Goal: Transaction & Acquisition: Download file/media

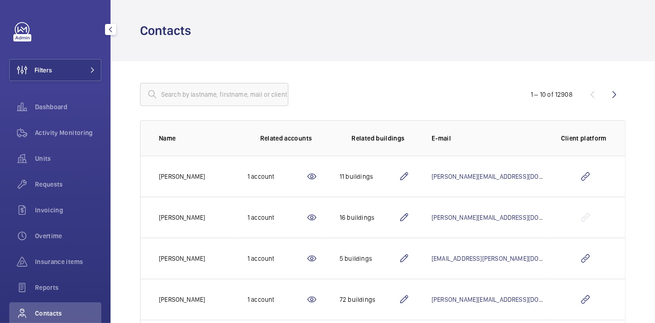
click at [59, 76] on button "Filters" at bounding box center [55, 70] width 92 height 22
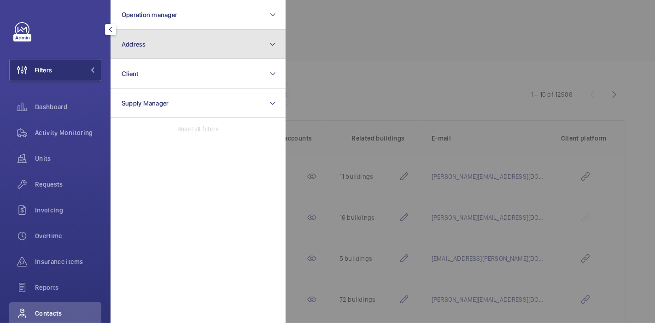
click at [186, 31] on button "Address" at bounding box center [198, 43] width 175 height 29
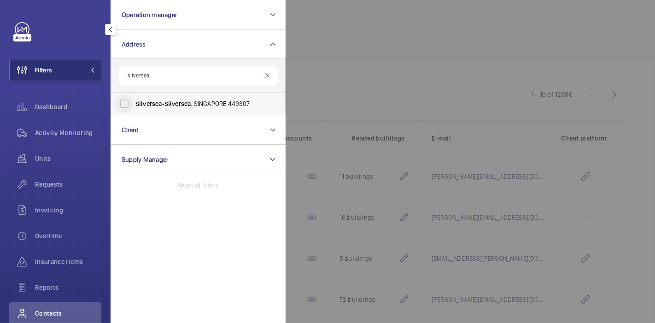
type input "silversea"
click at [124, 102] on input "Silversea - Silversea , [GEOGRAPHIC_DATA] 449307" at bounding box center [124, 103] width 18 height 18
checkbox input "true"
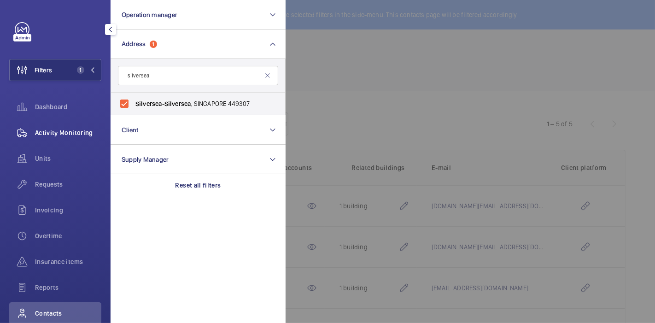
click at [71, 132] on span "Activity Monitoring" at bounding box center [68, 132] width 66 height 9
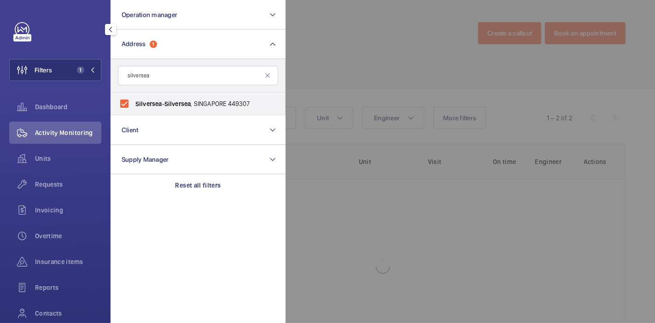
click at [393, 12] on div at bounding box center [613, 161] width 655 height 323
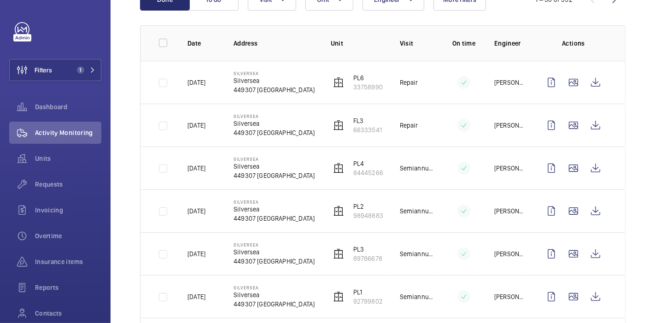
scroll to position [131, 0]
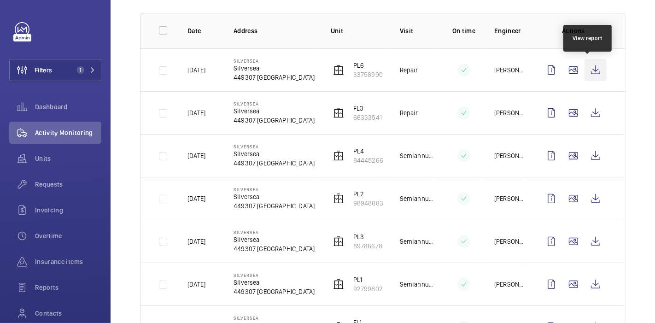
click at [595, 69] on wm-front-icon-button at bounding box center [596, 70] width 22 height 22
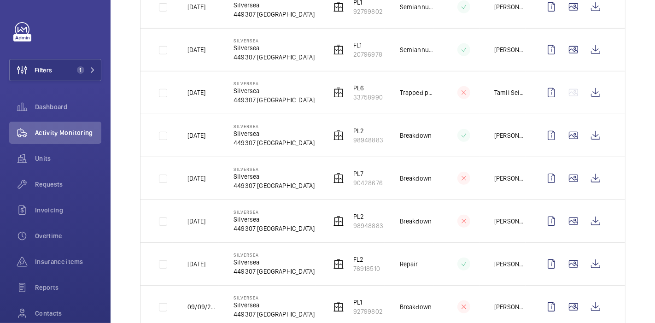
scroll to position [409, 0]
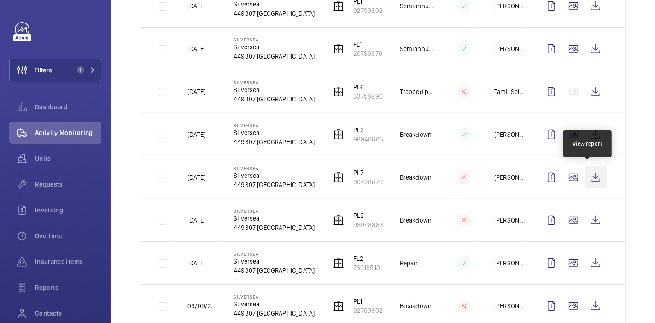
click at [590, 173] on wm-front-icon-button at bounding box center [596, 177] width 22 height 22
